Goal: Task Accomplishment & Management: Manage account settings

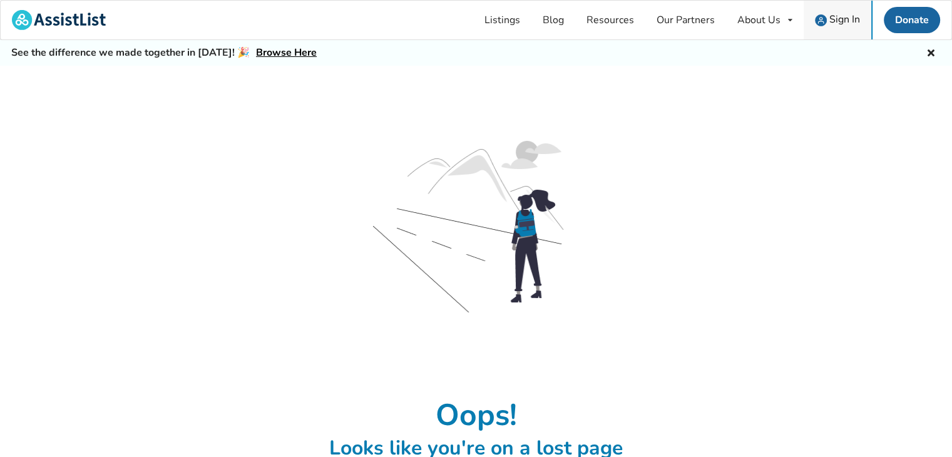
click at [832, 19] on span "Sign In" at bounding box center [844, 20] width 31 height 14
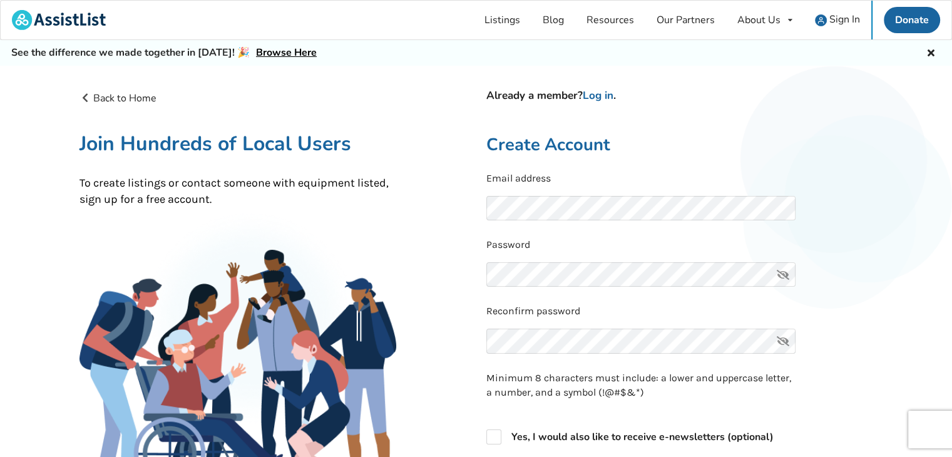
click at [784, 273] on icon at bounding box center [783, 274] width 25 height 25
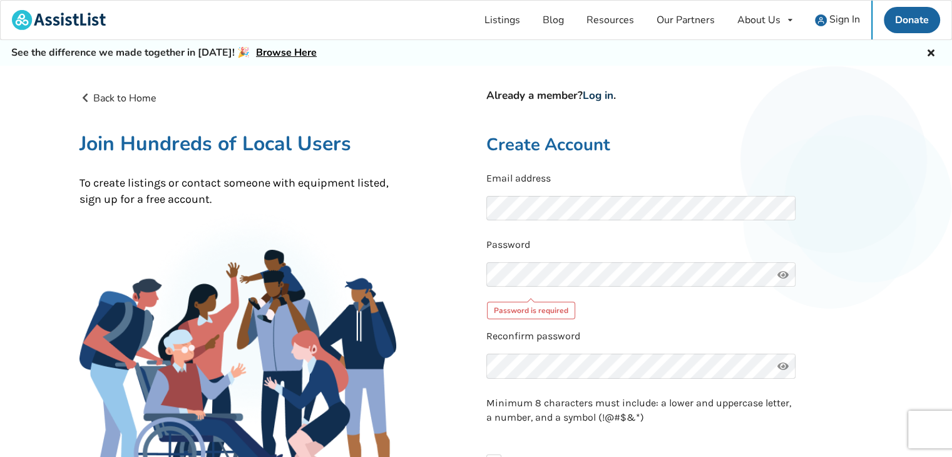
click at [593, 96] on link "Log in" at bounding box center [598, 95] width 31 height 14
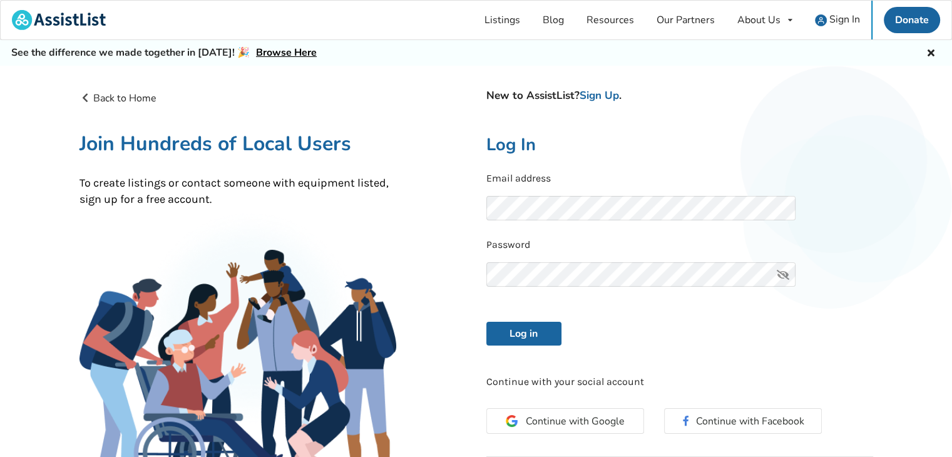
click at [786, 276] on icon at bounding box center [783, 274] width 25 height 25
click at [531, 329] on button "Log in" at bounding box center [523, 334] width 75 height 24
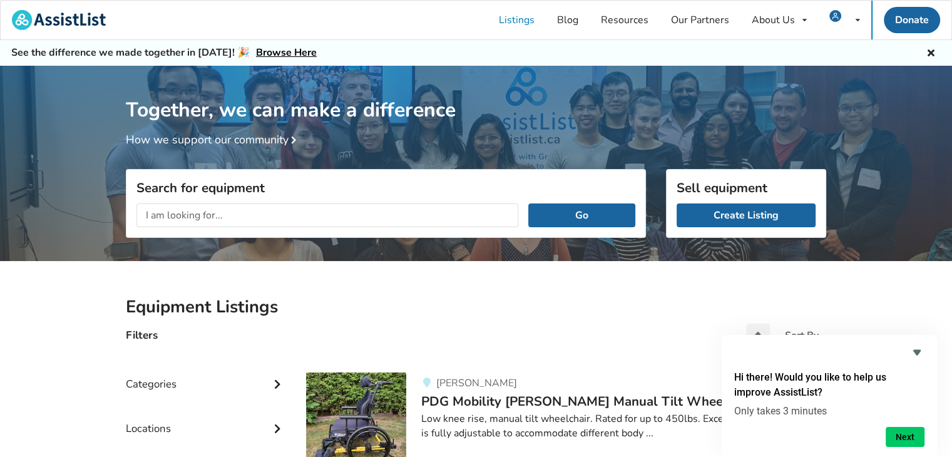
click at [902, 149] on div "Together, we can make a difference How we support our community" at bounding box center [476, 167] width 952 height 203
click at [741, 213] on link "Create Listing" at bounding box center [746, 215] width 139 height 24
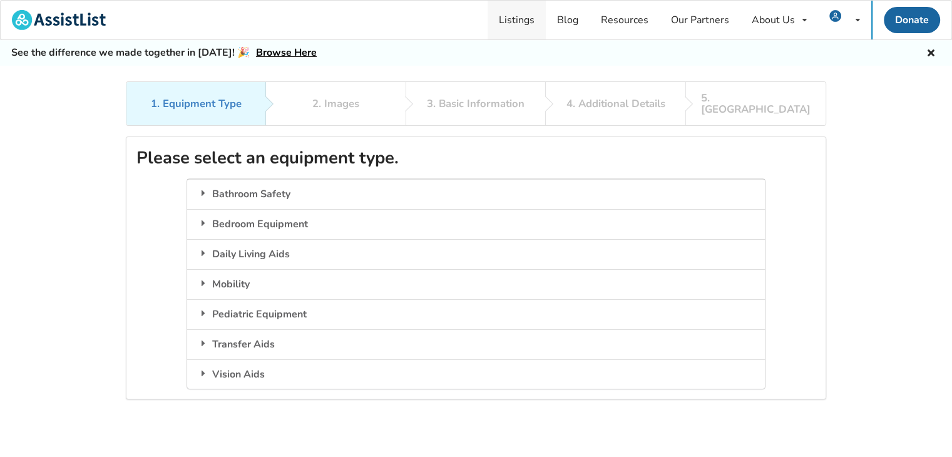
click at [518, 20] on link "Listings" at bounding box center [517, 20] width 58 height 39
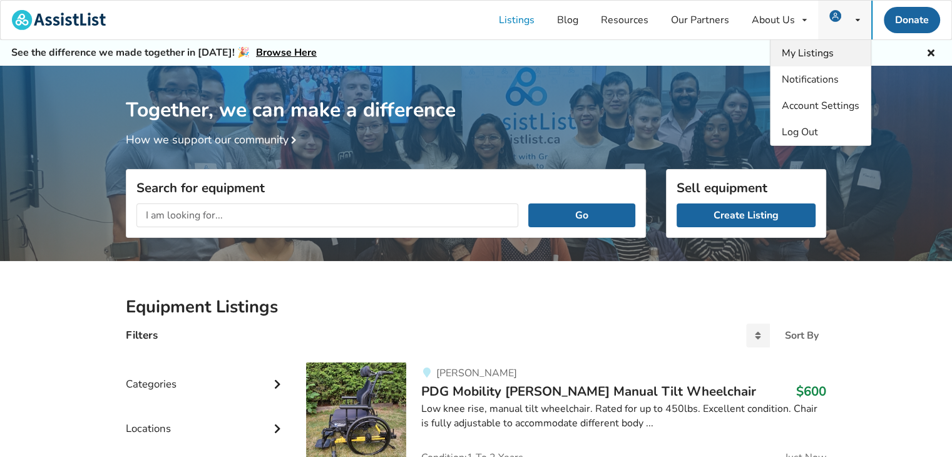
click at [826, 52] on span "My Listings" at bounding box center [808, 53] width 52 height 14
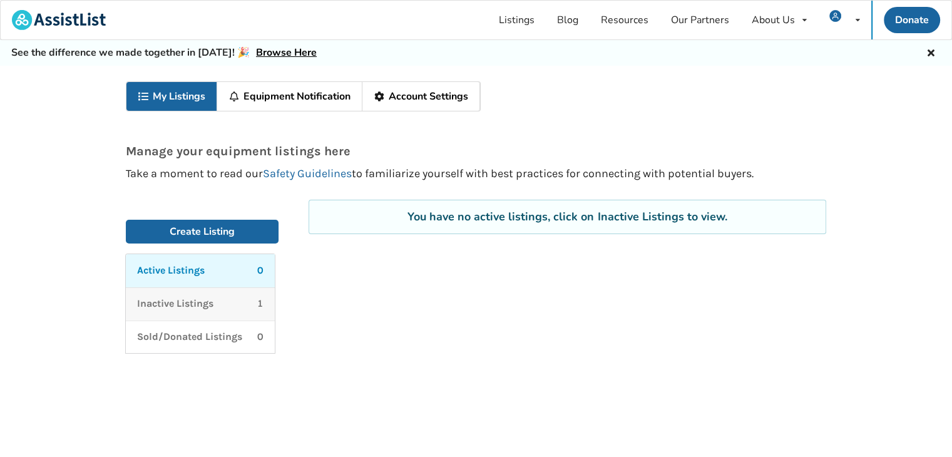
click at [169, 303] on p "Inactive Listings" at bounding box center [175, 304] width 76 height 14
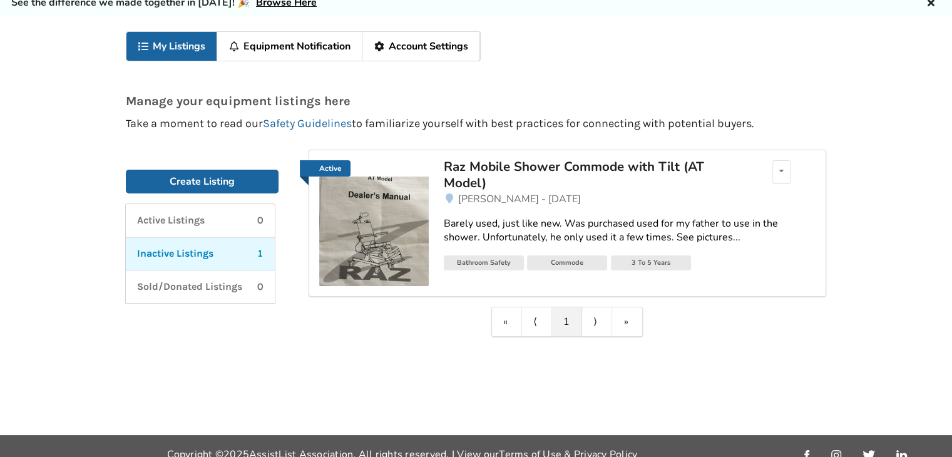
scroll to position [65, 0]
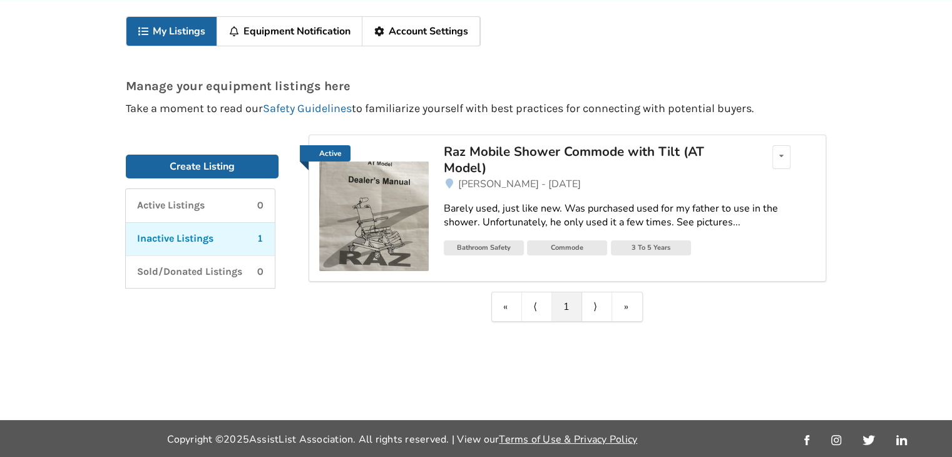
click at [442, 33] on link "Account Settings" at bounding box center [421, 31] width 118 height 29
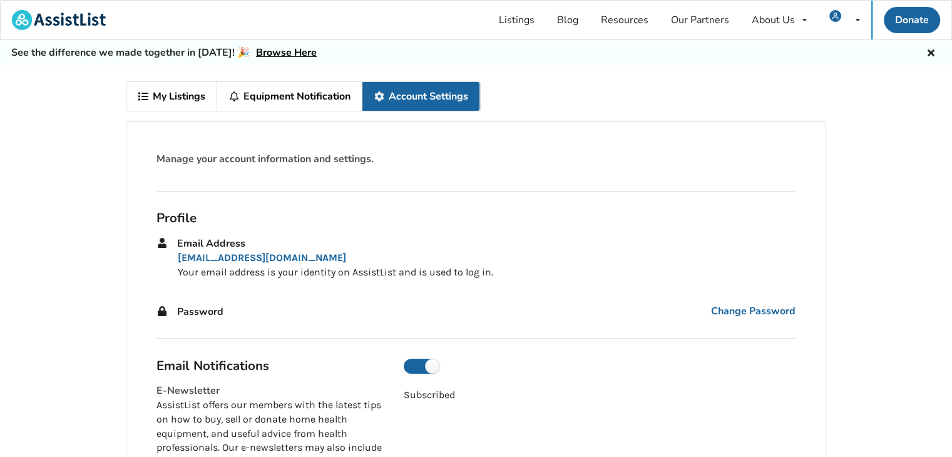
click at [155, 97] on link "My Listings" at bounding box center [171, 96] width 91 height 29
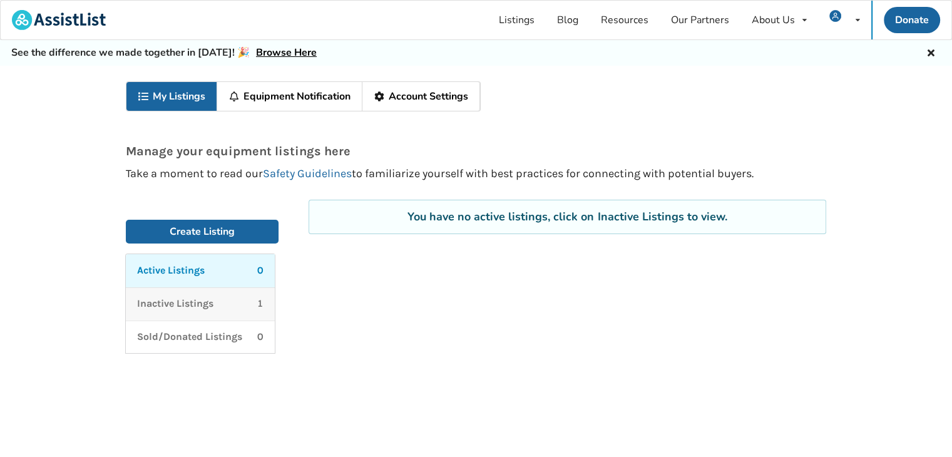
click at [177, 304] on p "Inactive Listings" at bounding box center [175, 304] width 76 height 14
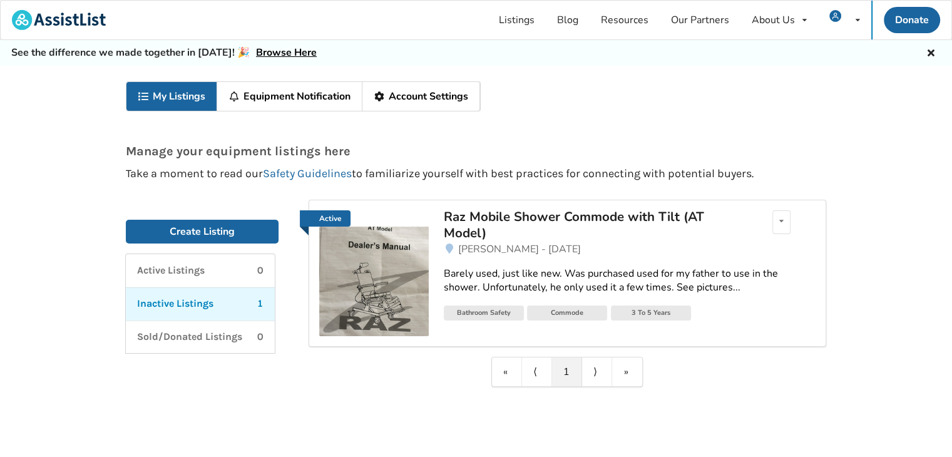
click at [329, 216] on link "Active" at bounding box center [325, 218] width 51 height 16
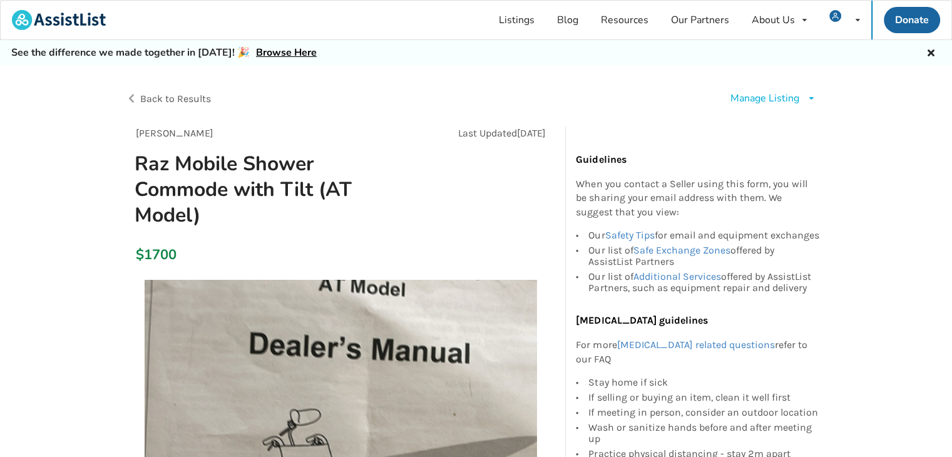
click at [803, 99] on div "Manage Listing Edit listing Renew listing Mark as Sold Delete listing" at bounding box center [774, 98] width 86 height 14
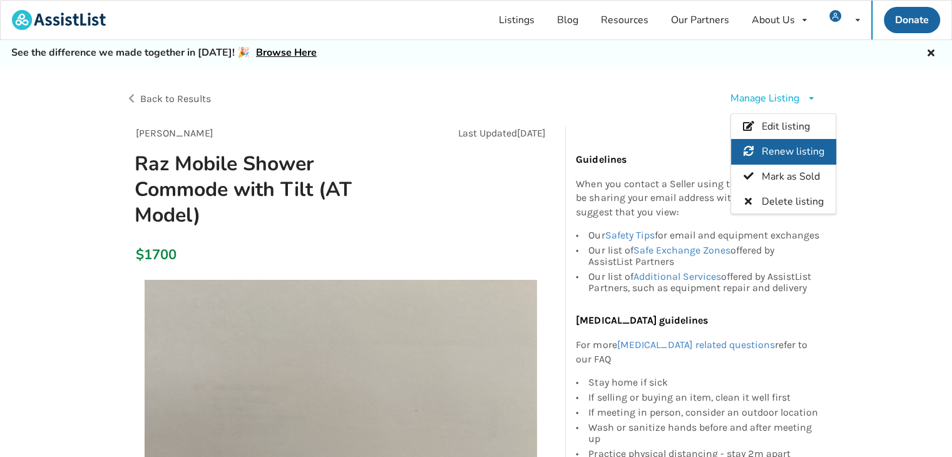
click at [786, 150] on span "Renew listing" at bounding box center [793, 152] width 63 height 14
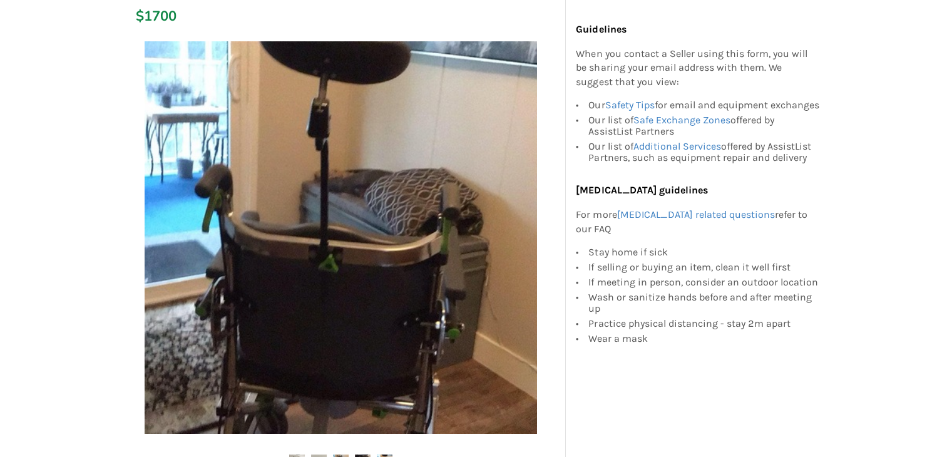
scroll to position [265, 0]
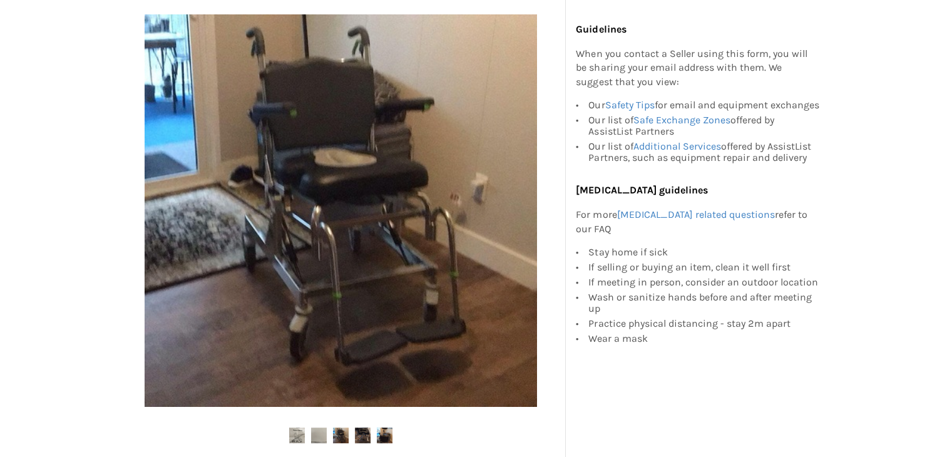
click at [316, 435] on img at bounding box center [319, 436] width 16 height 16
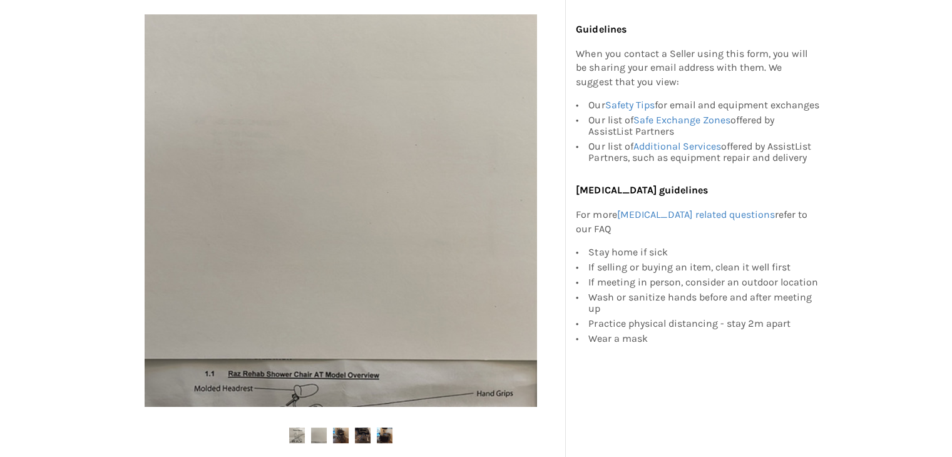
drag, startPoint x: 345, startPoint y: 326, endPoint x: 364, endPoint y: 265, distance: 64.3
click at [364, 265] on img at bounding box center [341, 210] width 392 height 392
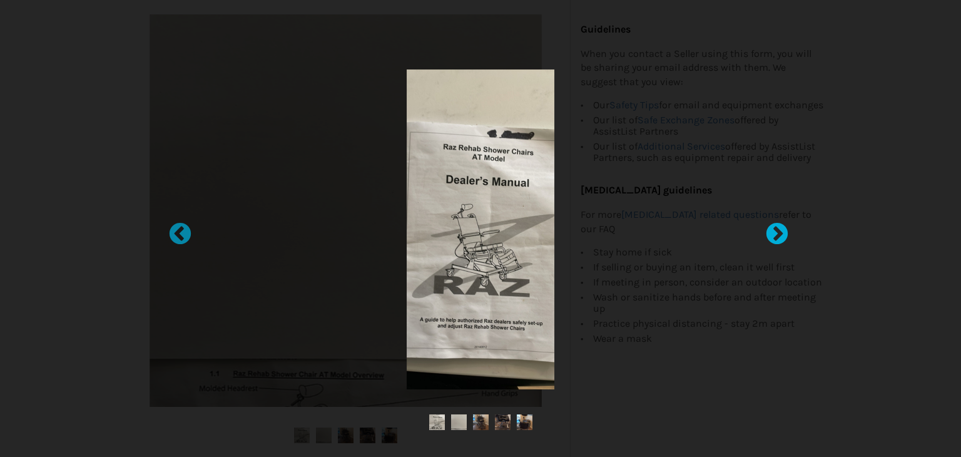
click at [777, 231] on div at bounding box center [771, 228] width 13 height 13
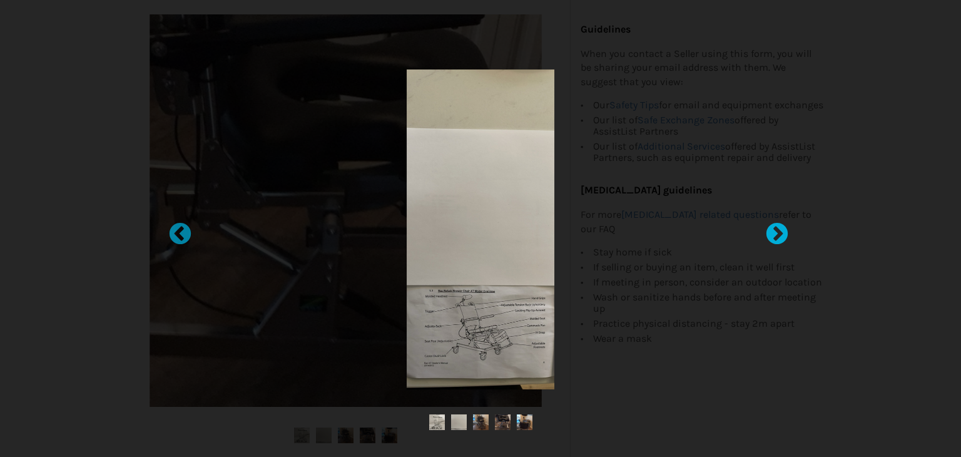
click at [777, 232] on div at bounding box center [771, 228] width 13 height 13
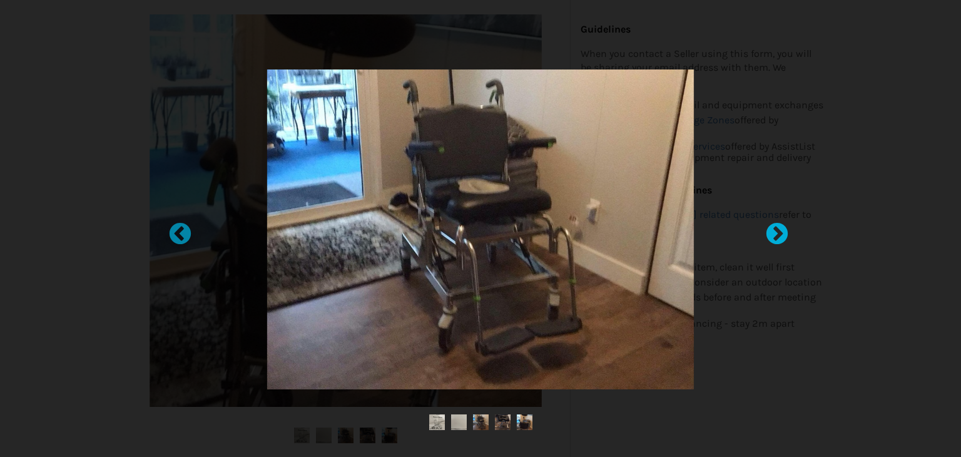
click at [777, 232] on div at bounding box center [771, 228] width 13 height 13
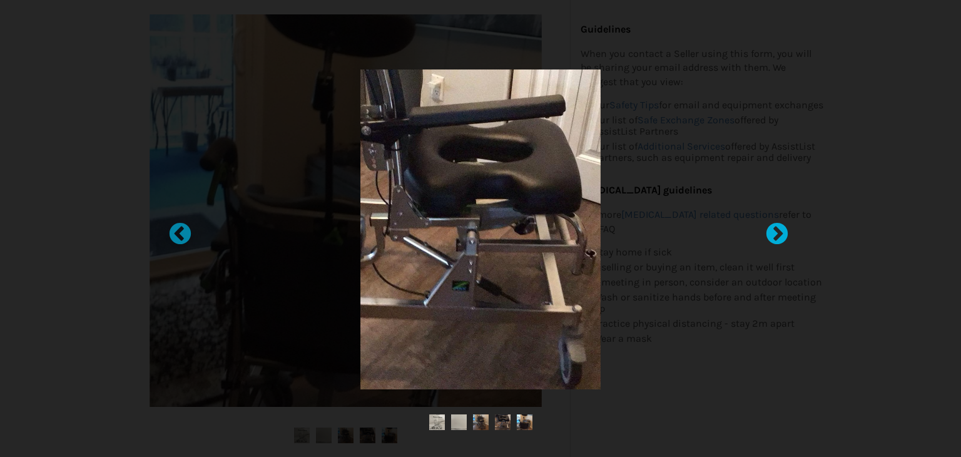
click at [777, 232] on div at bounding box center [771, 228] width 13 height 13
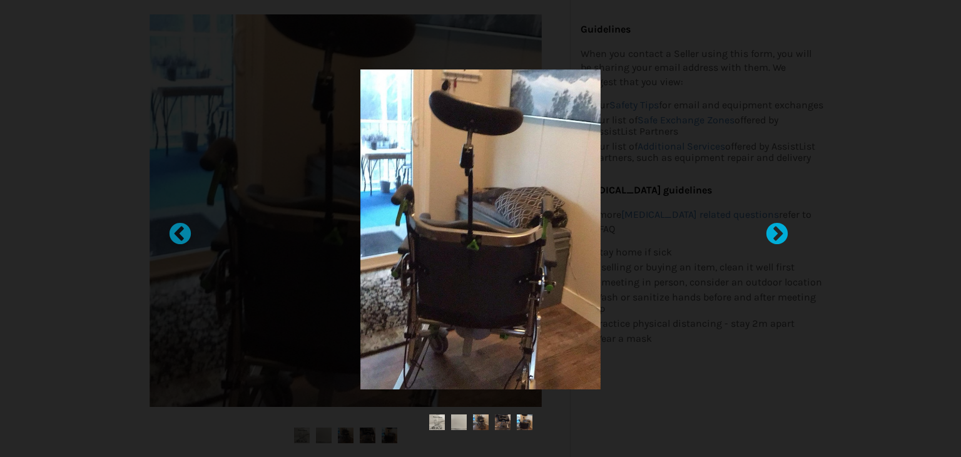
click at [777, 232] on div at bounding box center [771, 228] width 13 height 13
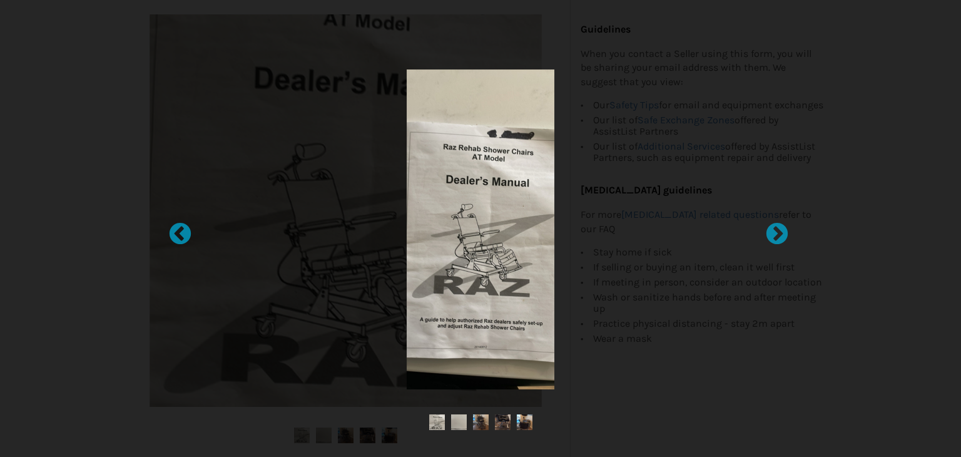
click at [933, 33] on div at bounding box center [480, 228] width 961 height 457
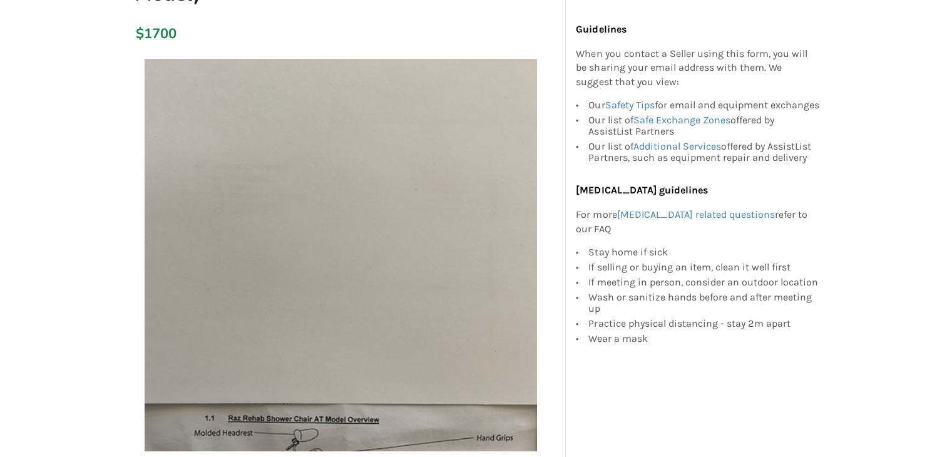
scroll to position [0, 0]
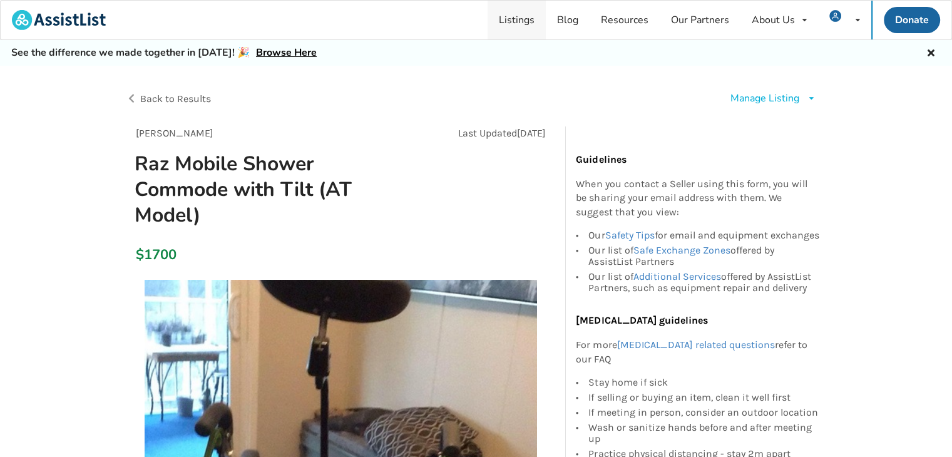
click at [518, 16] on link "Listings" at bounding box center [517, 20] width 58 height 39
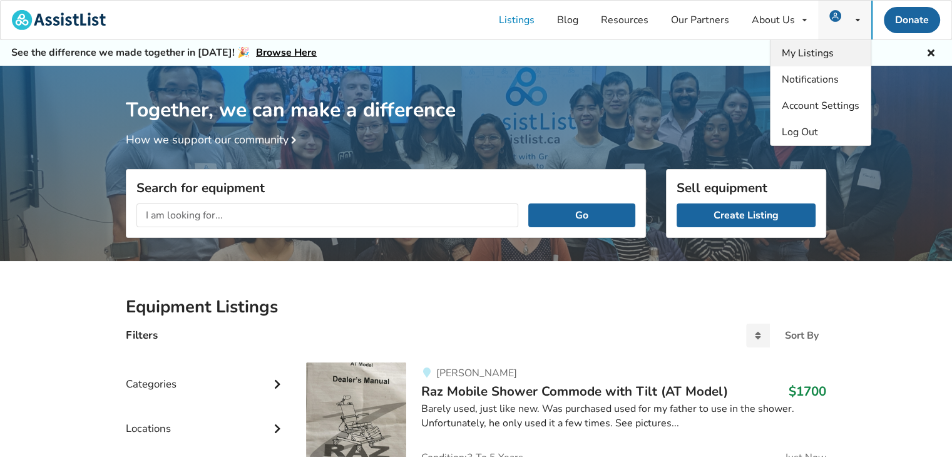
click at [801, 53] on span "My Listings" at bounding box center [808, 53] width 52 height 14
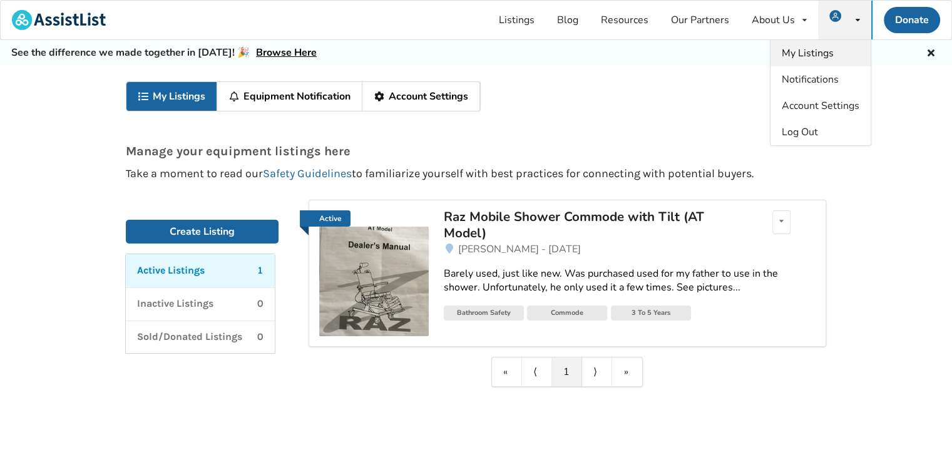
click at [816, 51] on span "My Listings" at bounding box center [808, 53] width 52 height 14
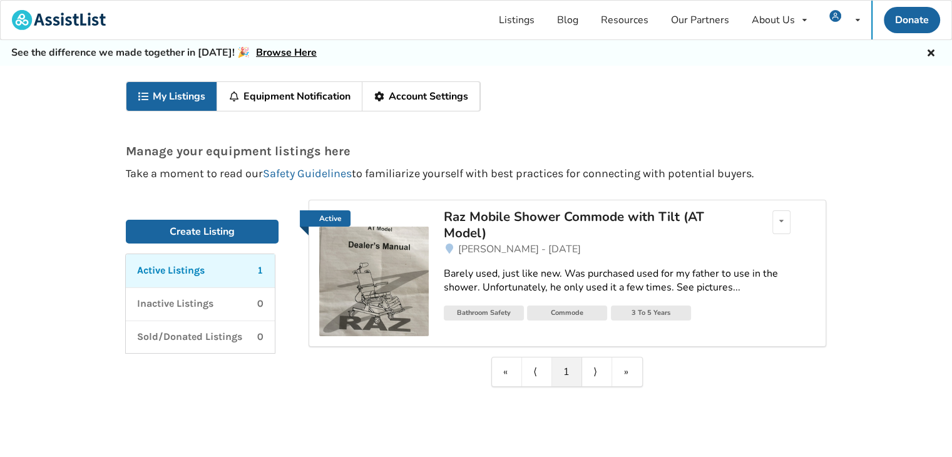
click at [274, 96] on link "Equipment Notification" at bounding box center [289, 96] width 145 height 29
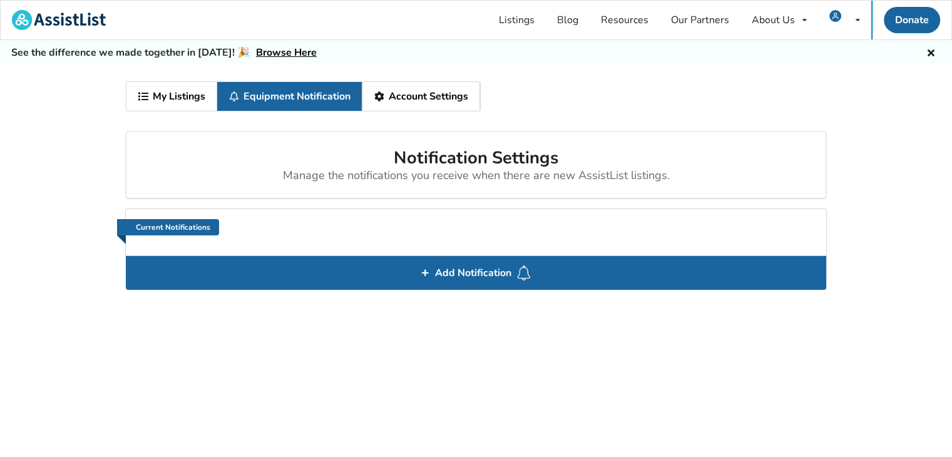
click at [184, 93] on link "My Listings" at bounding box center [171, 96] width 91 height 29
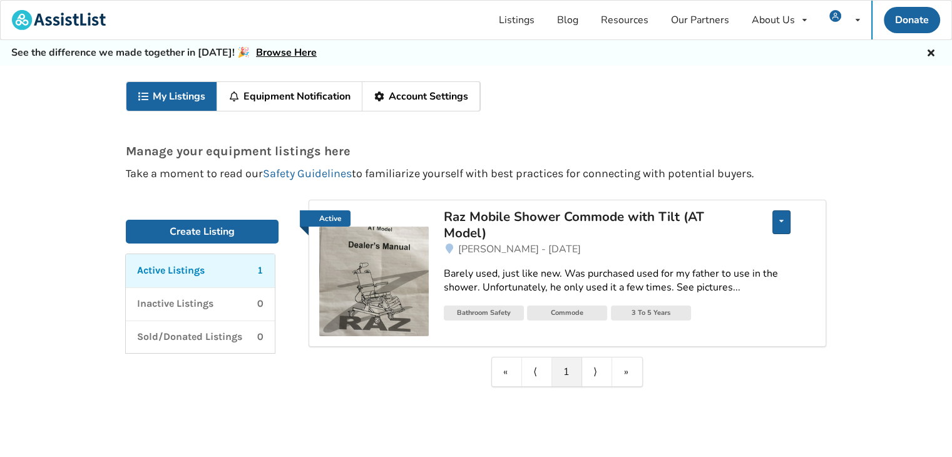
click at [780, 222] on icon at bounding box center [781, 221] width 4 height 8
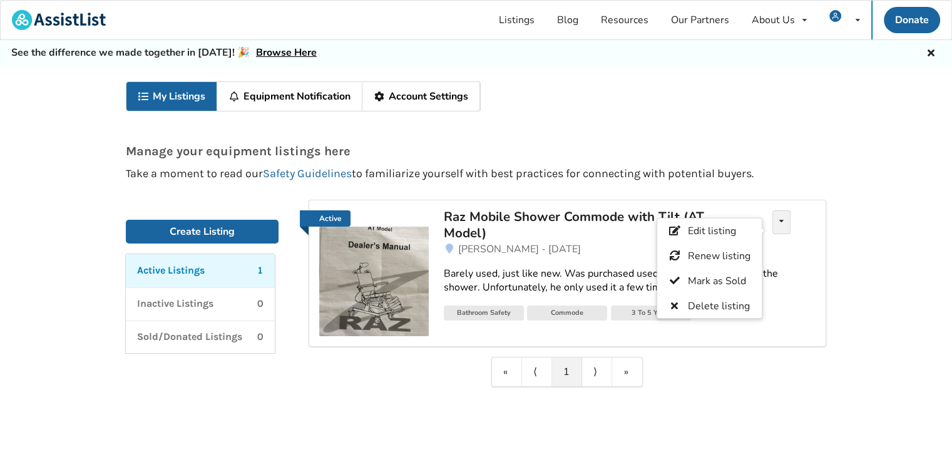
click at [702, 229] on span "Edit listing" at bounding box center [712, 231] width 48 height 14
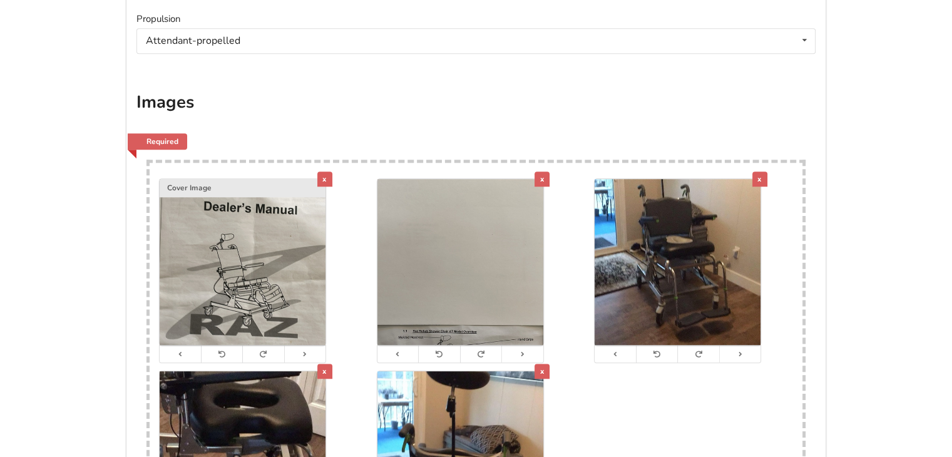
scroll to position [63, 0]
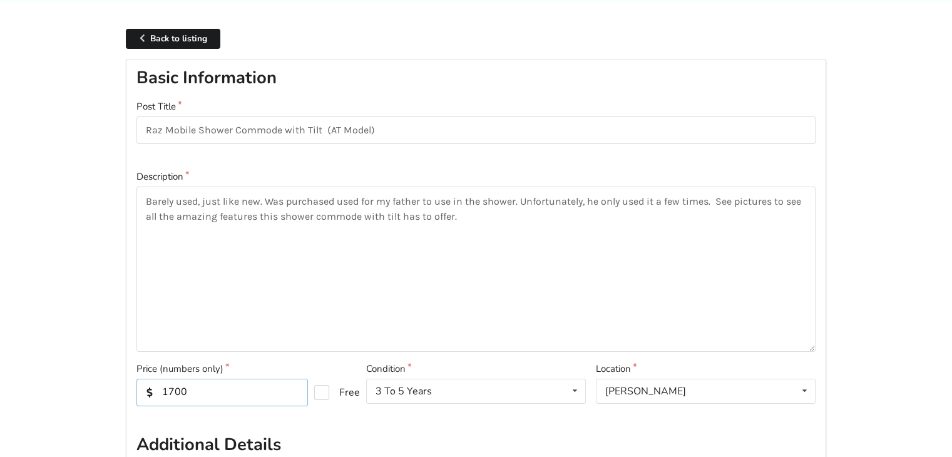
click at [195, 385] on input "1700" at bounding box center [222, 393] width 172 height 28
click at [165, 389] on input "1500" at bounding box center [222, 393] width 172 height 28
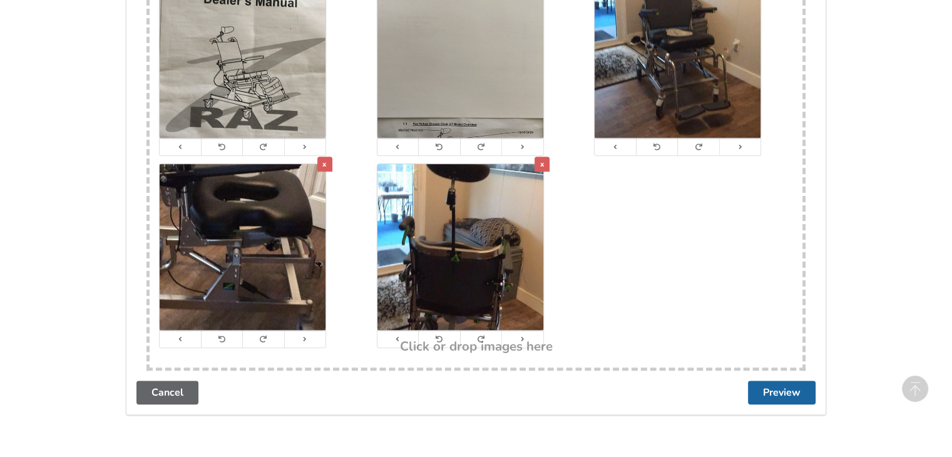
scroll to position [1011, 0]
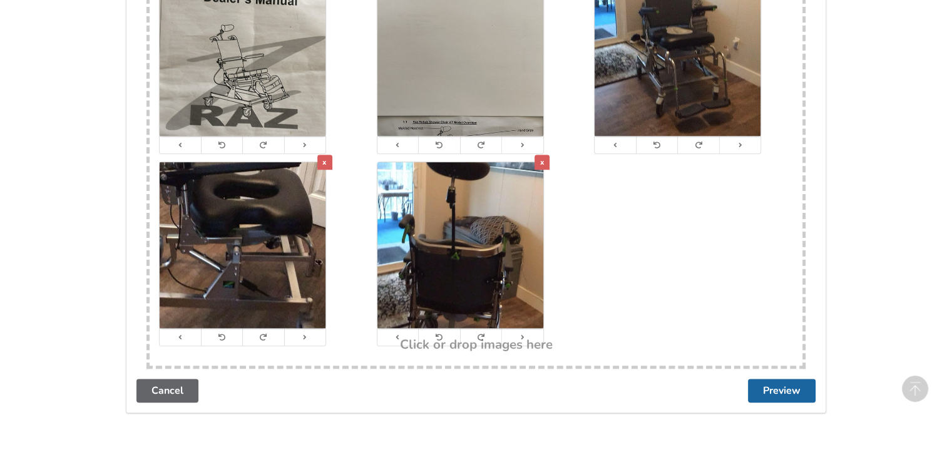
type input "1,500"
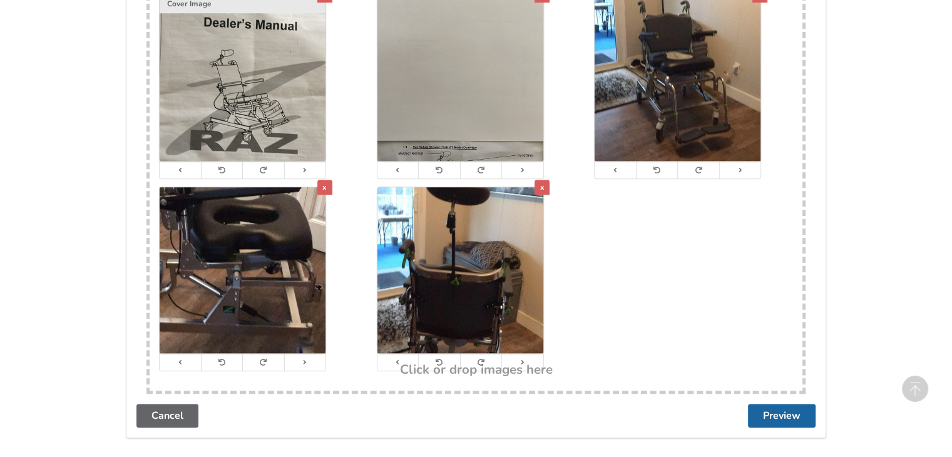
scroll to position [1035, 0]
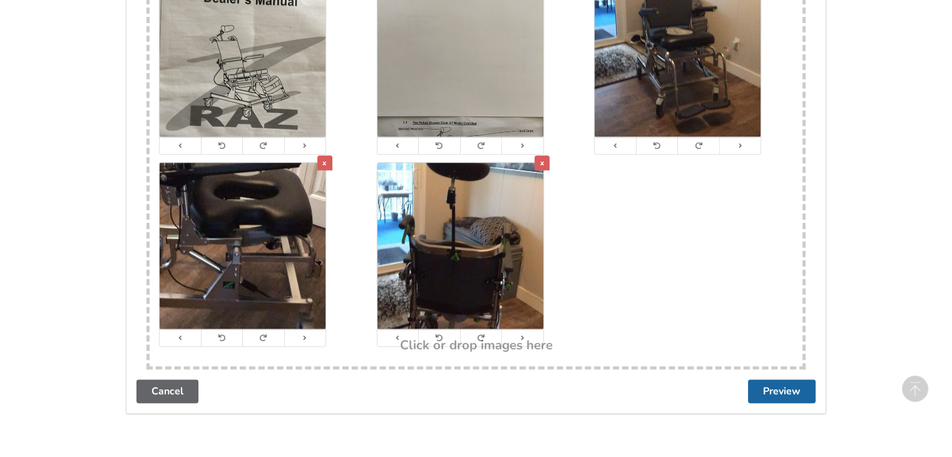
click at [464, 344] on h3 "Click or drop images here" at bounding box center [476, 345] width 153 height 16
click at [424, 346] on h3 "Click or drop images here" at bounding box center [476, 345] width 153 height 16
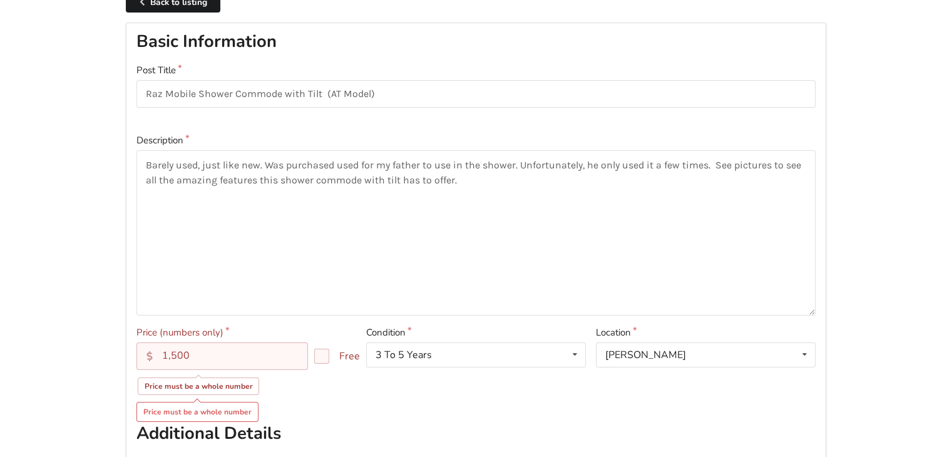
scroll to position [101, 0]
click at [170, 351] on input "1,500" at bounding box center [222, 355] width 172 height 28
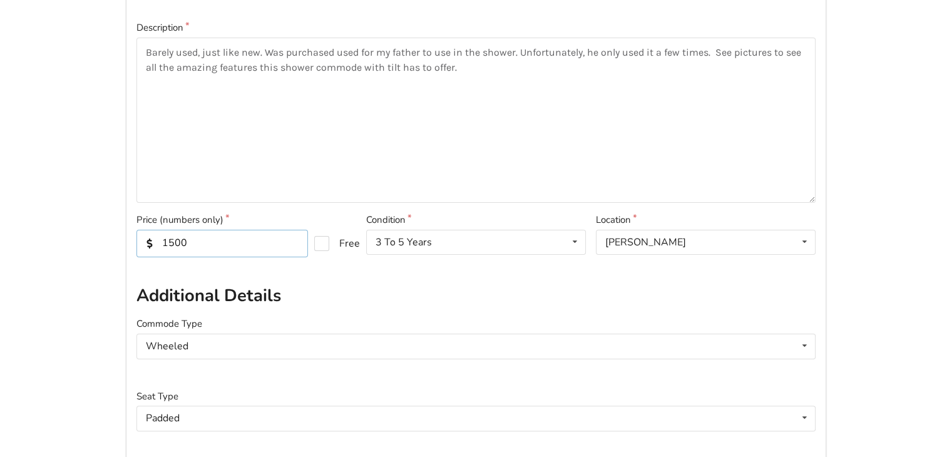
scroll to position [219, 0]
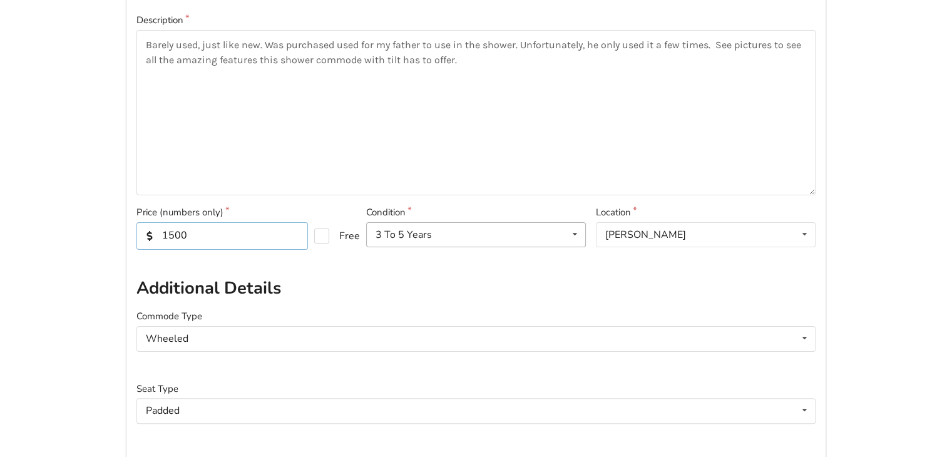
type input "1500"
click at [396, 235] on div "3 To 5 Years" at bounding box center [404, 235] width 56 height 10
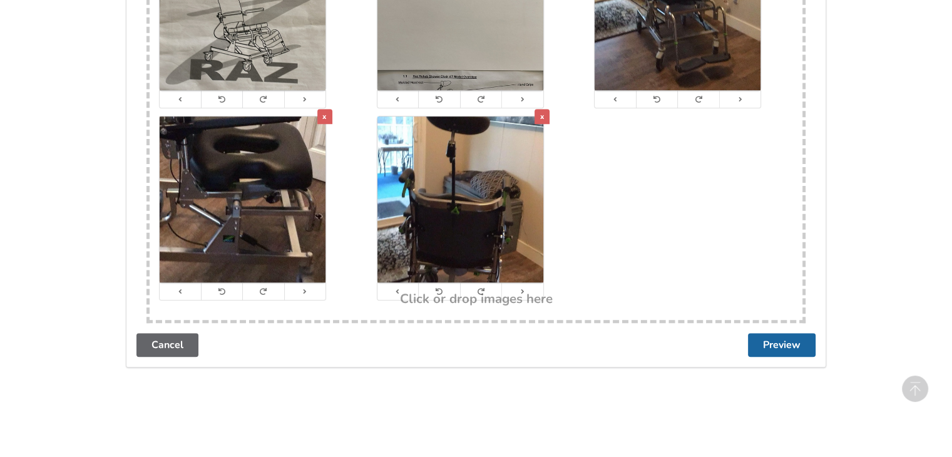
scroll to position [1104, 0]
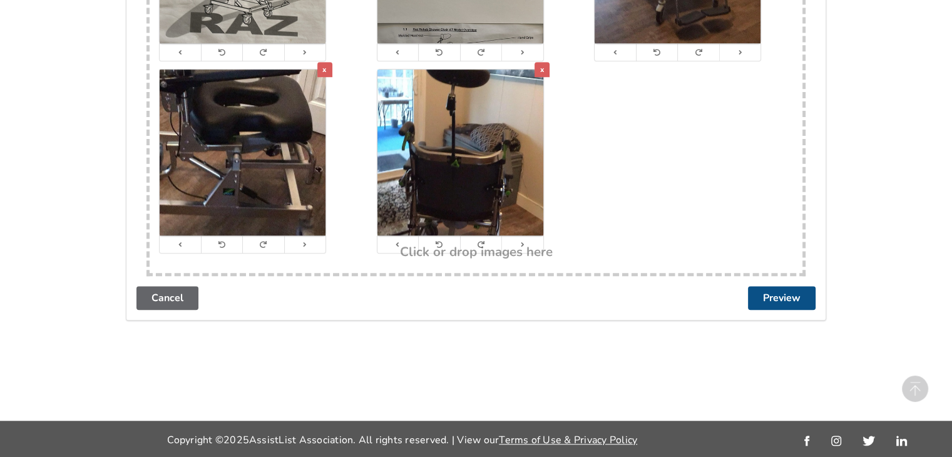
click at [771, 295] on button "Preview" at bounding box center [782, 298] width 68 height 24
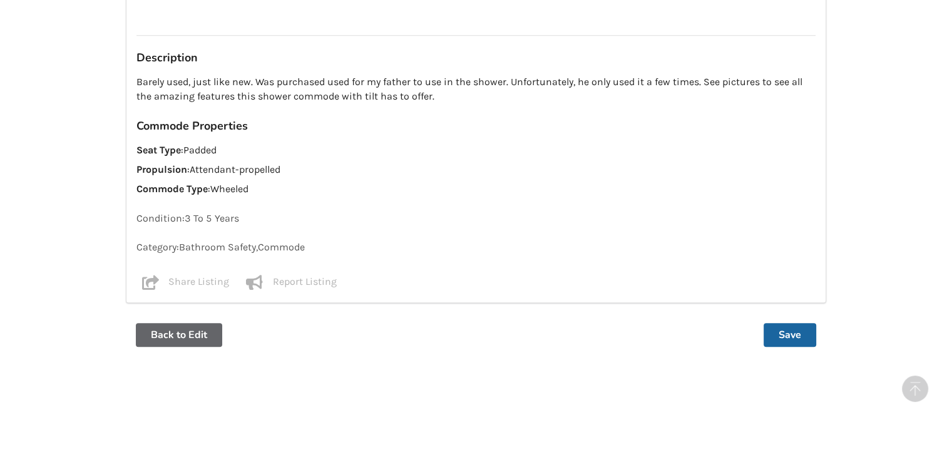
scroll to position [947, 0]
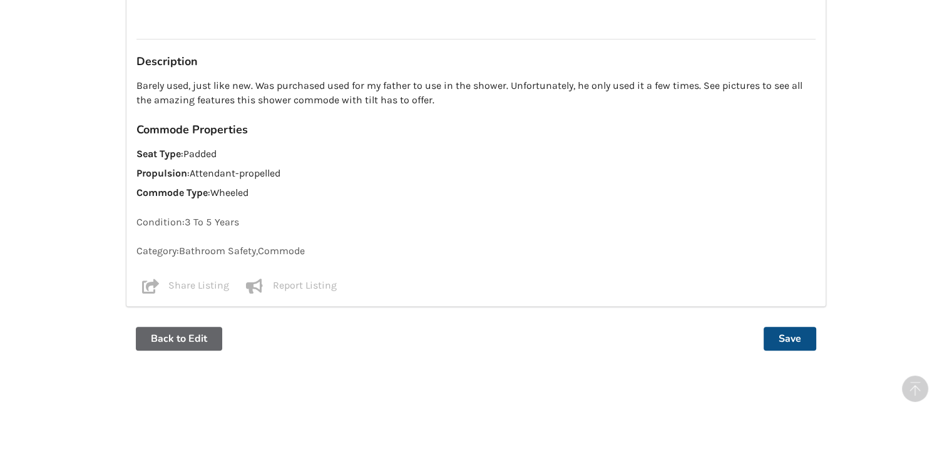
click at [776, 340] on button "Save" at bounding box center [790, 339] width 53 height 24
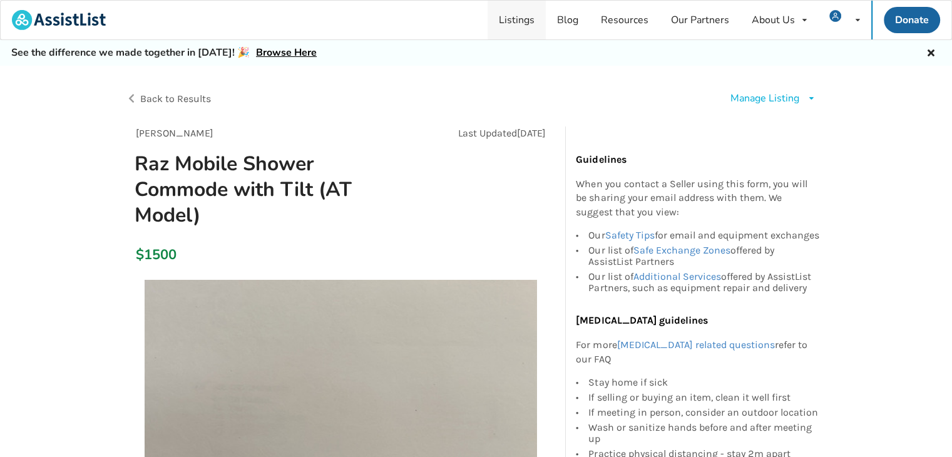
click at [511, 19] on link "Listings" at bounding box center [517, 20] width 58 height 39
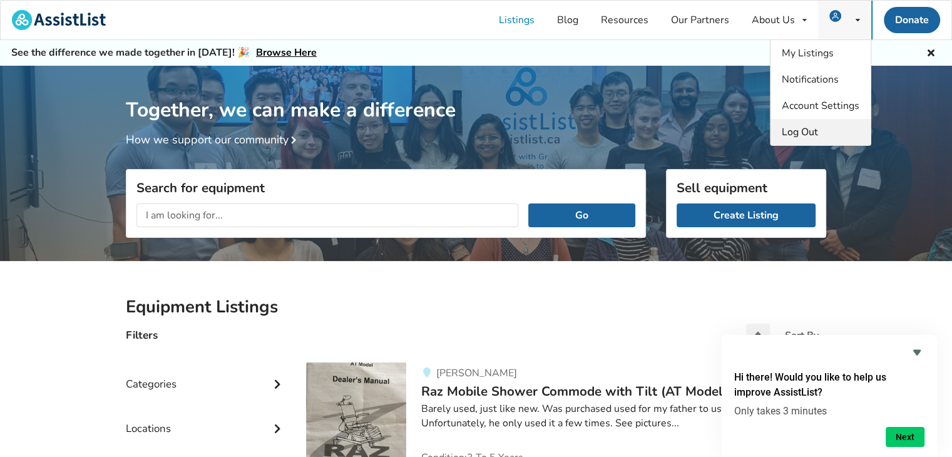
click at [799, 134] on span "Log Out" at bounding box center [800, 132] width 36 height 14
